Goal: Navigation & Orientation: Find specific page/section

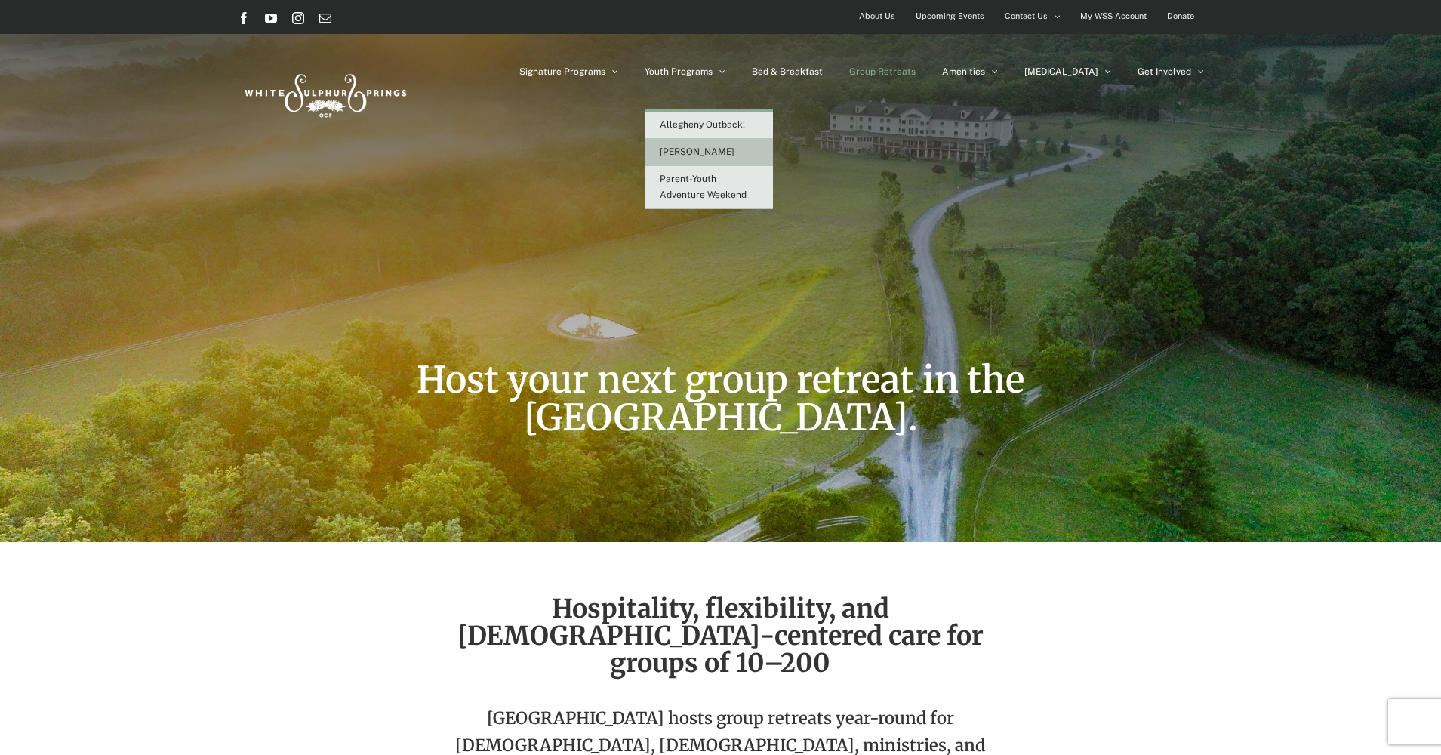
click at [734, 150] on span "[PERSON_NAME]" at bounding box center [697, 151] width 75 height 11
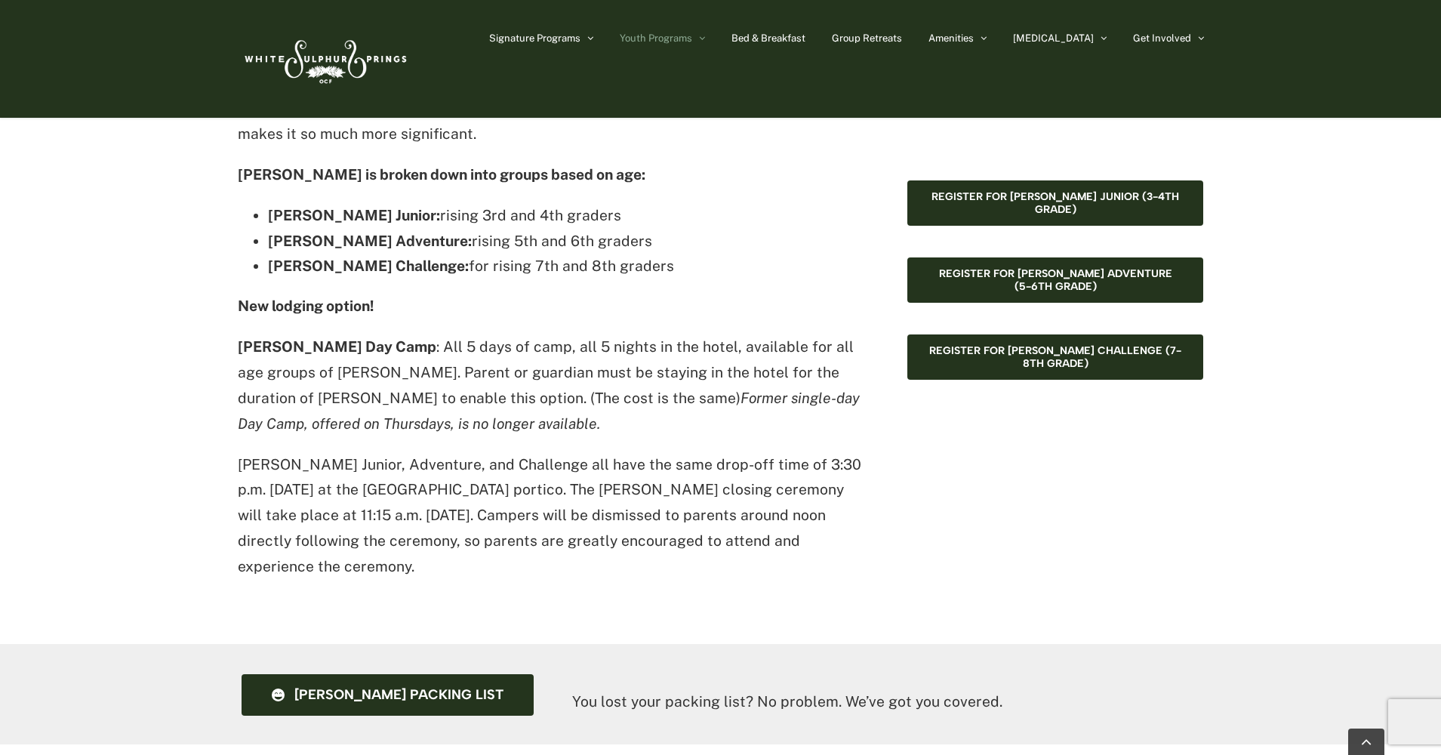
scroll to position [1151, 0]
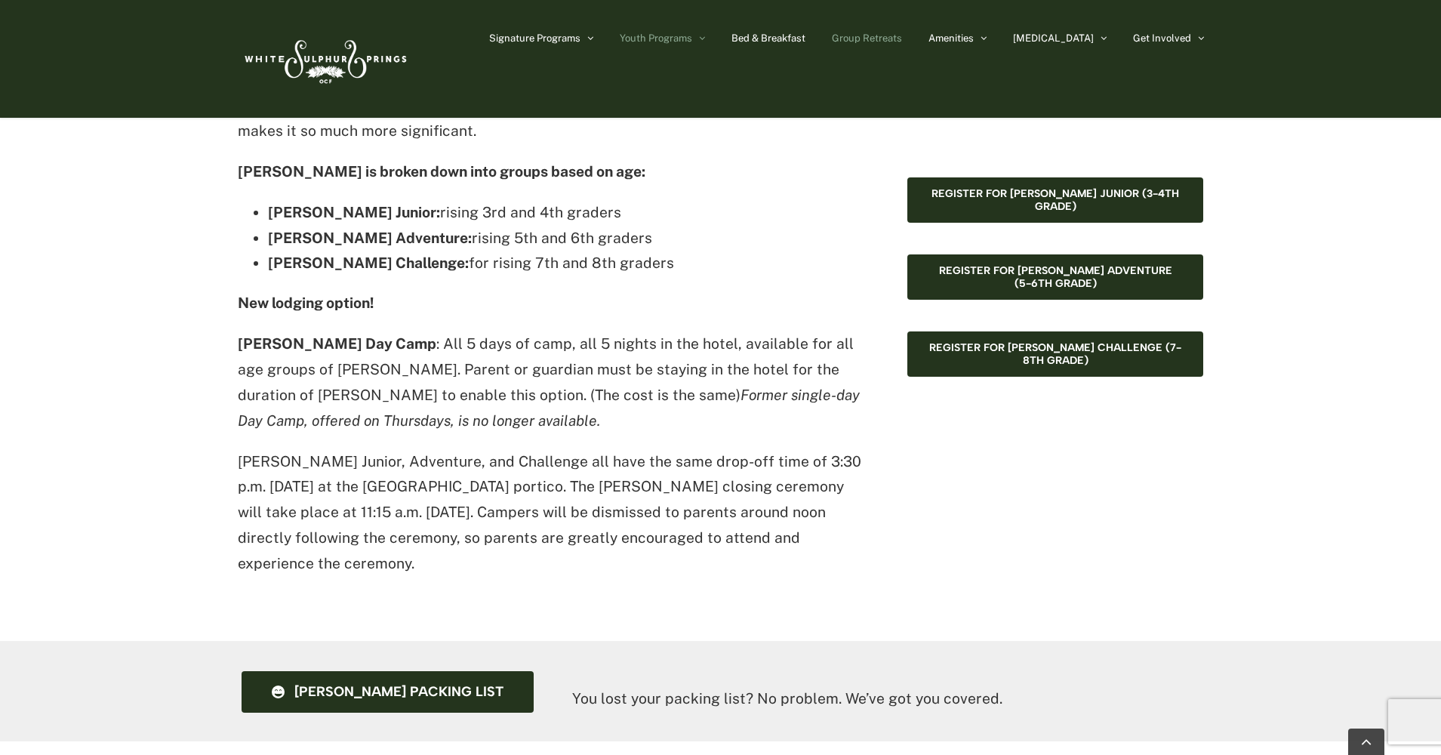
click at [902, 45] on link "Group Retreats" at bounding box center [867, 37] width 70 height 75
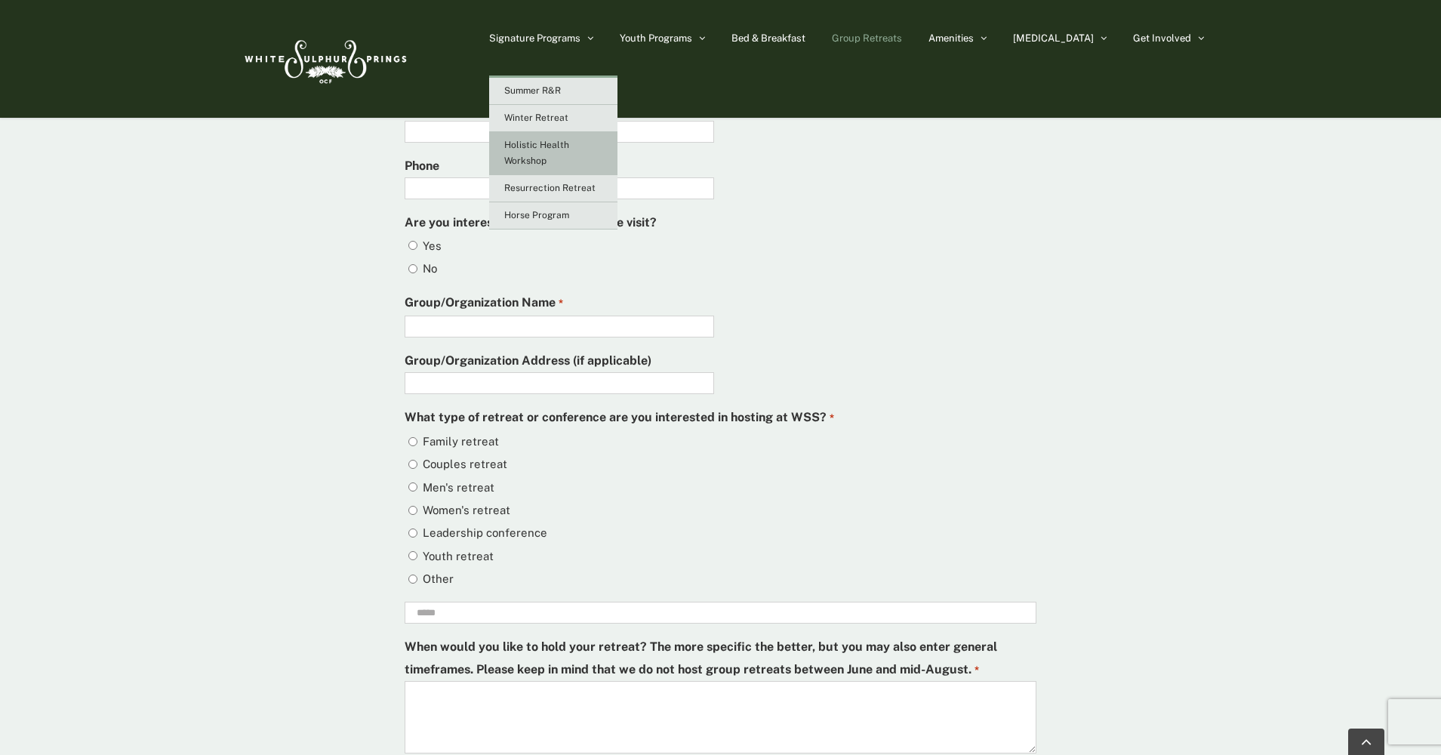
scroll to position [4125, 0]
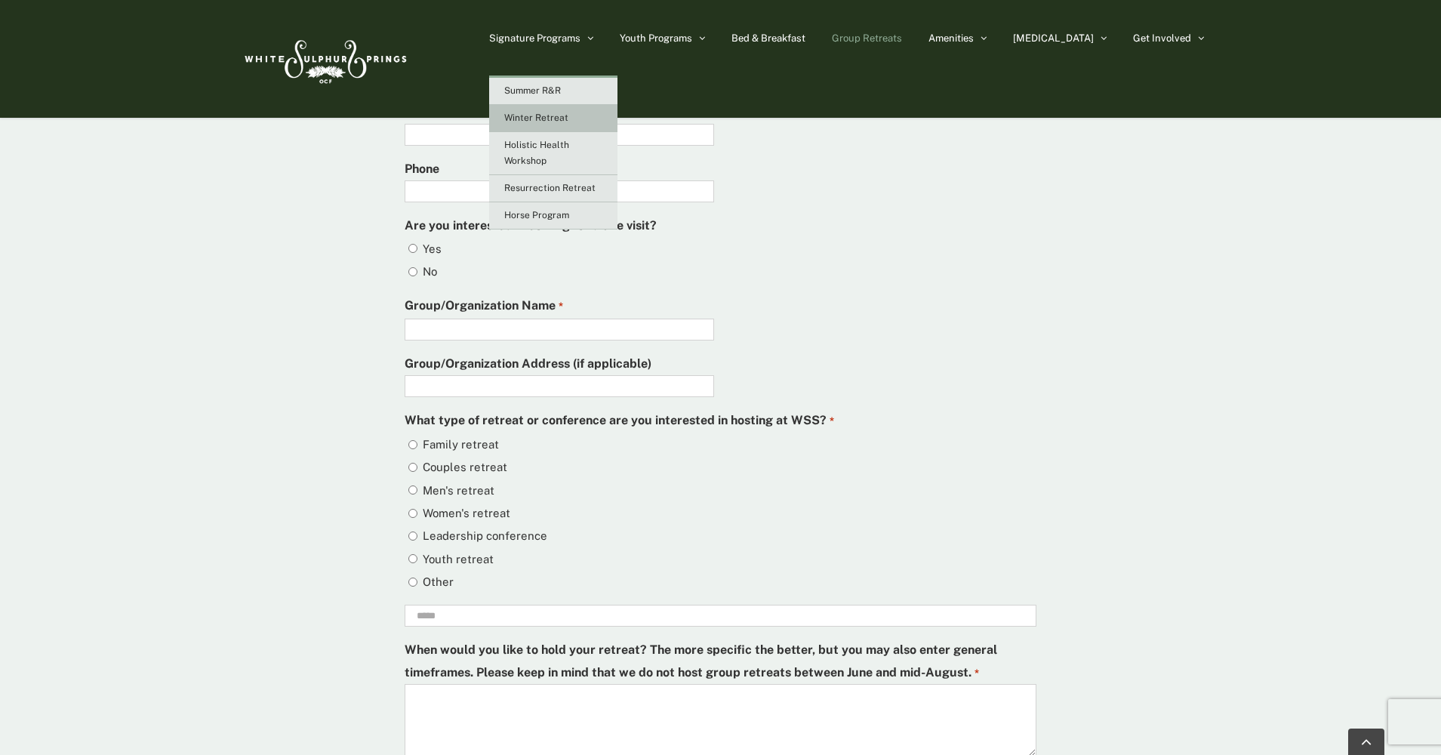
click at [607, 124] on link "Winter Retreat" at bounding box center [553, 118] width 128 height 27
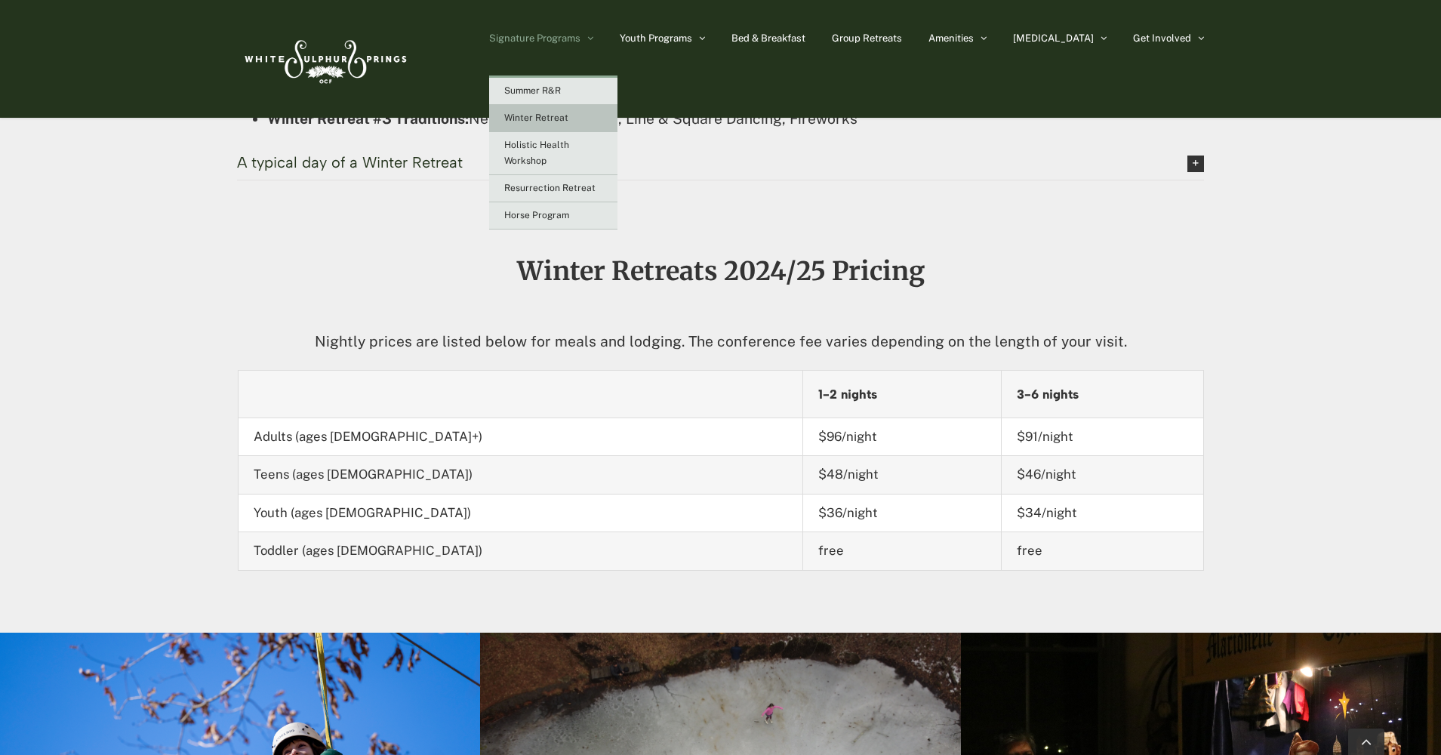
scroll to position [1478, 0]
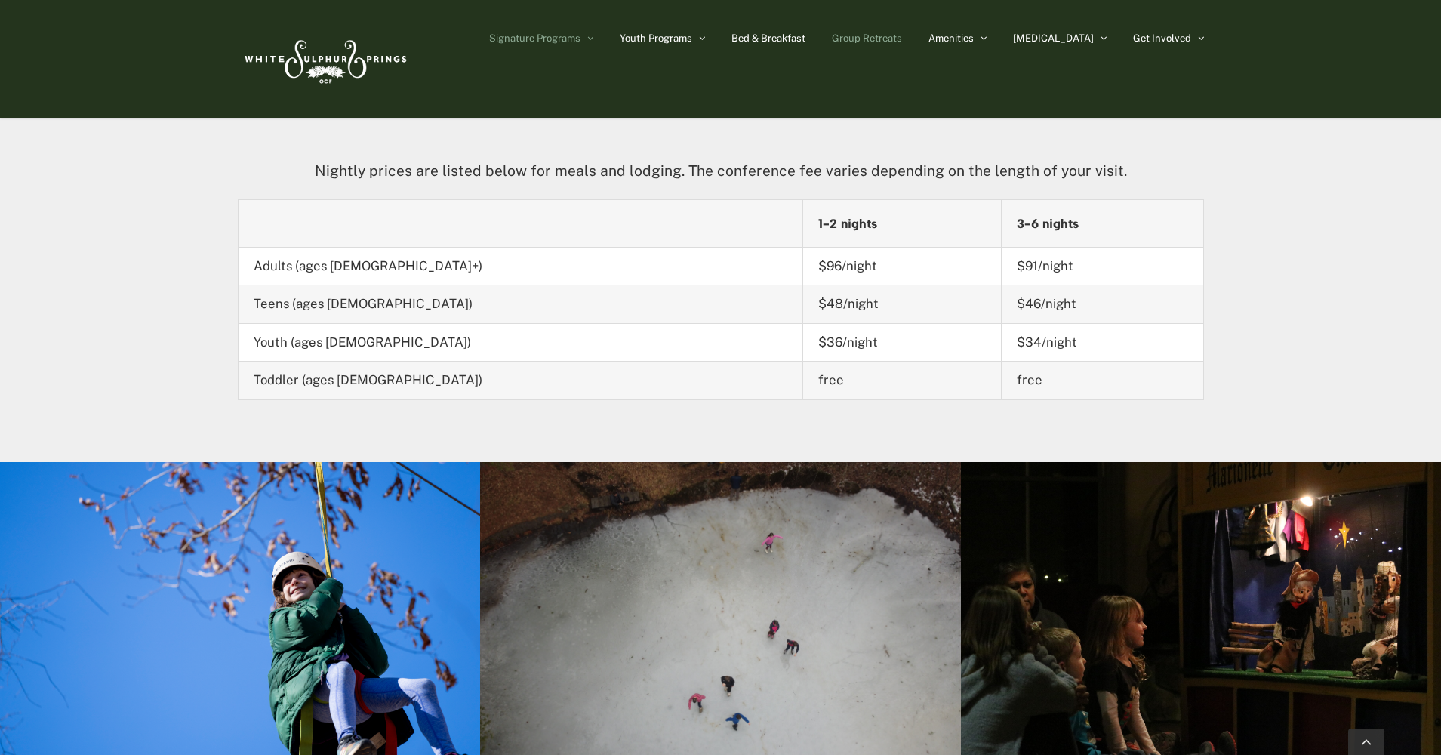
click at [902, 30] on link "Group Retreats" at bounding box center [867, 37] width 70 height 75
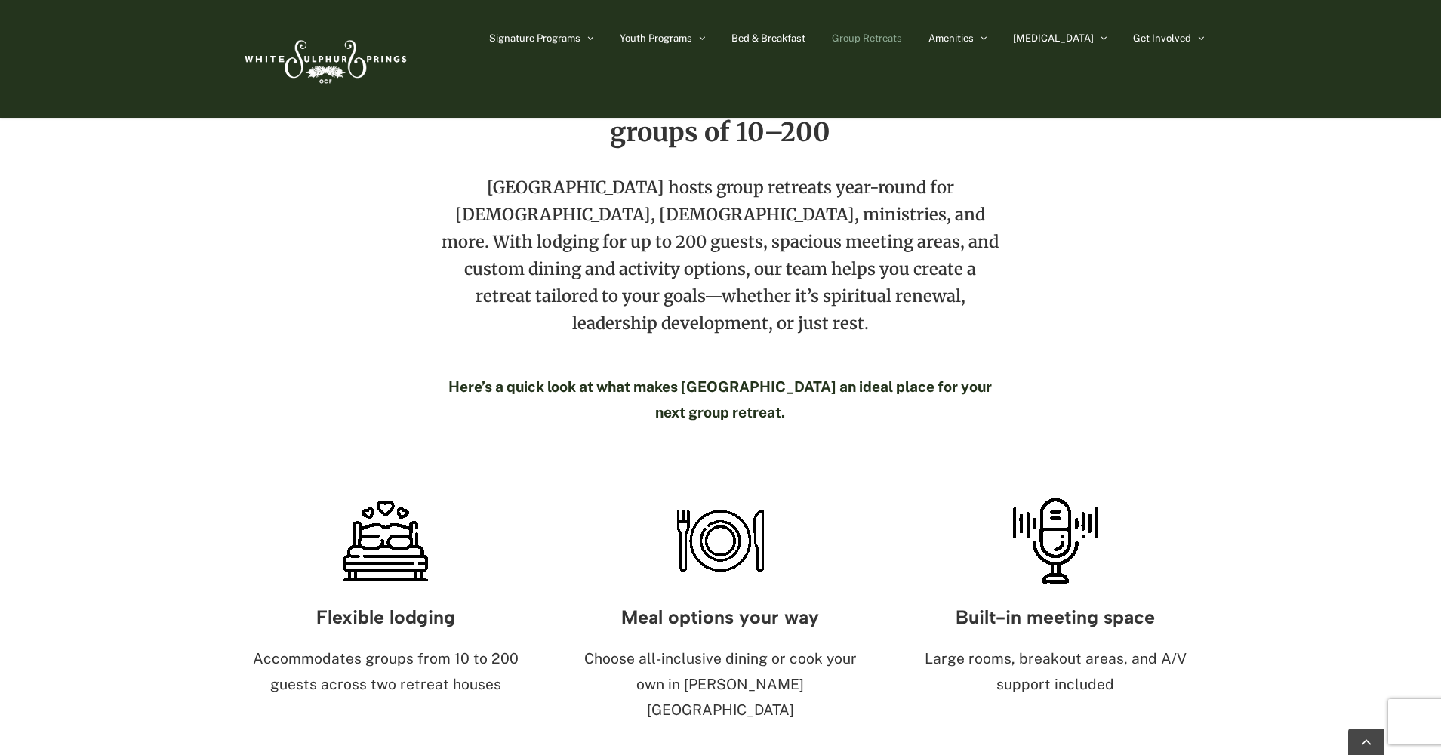
scroll to position [571, 0]
